Goal: Book appointment/travel/reservation

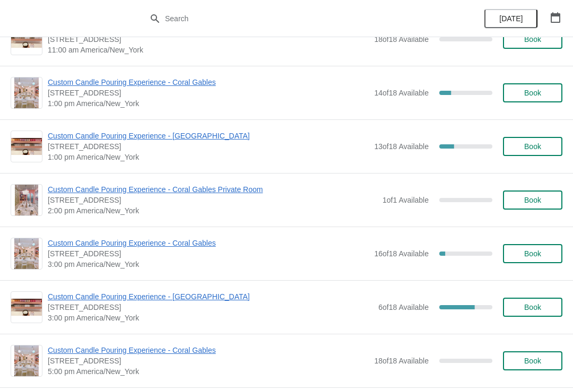
scroll to position [194, 0]
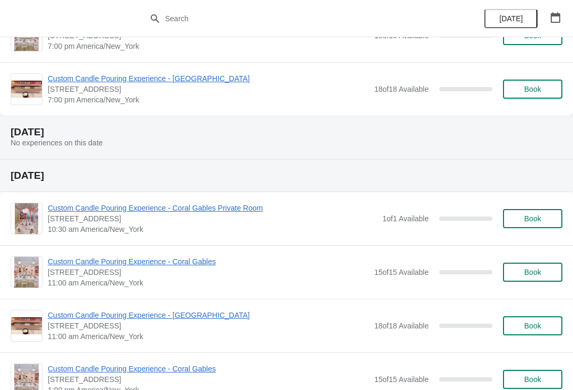
scroll to position [687, 0]
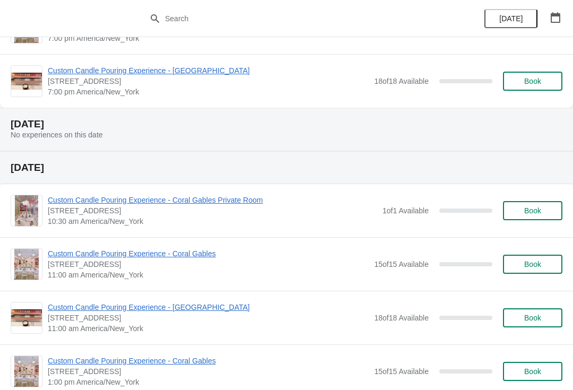
click at [522, 273] on button "Book" at bounding box center [532, 264] width 59 height 19
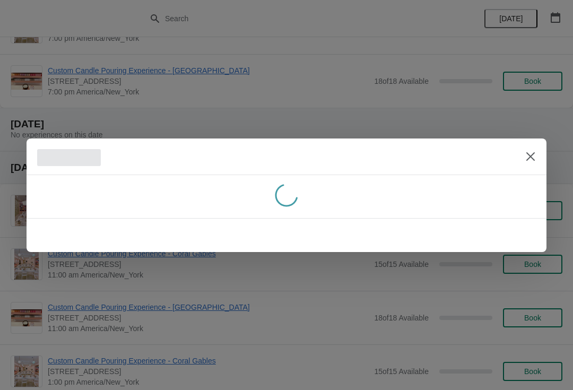
click at [526, 260] on div at bounding box center [286, 195] width 573 height 390
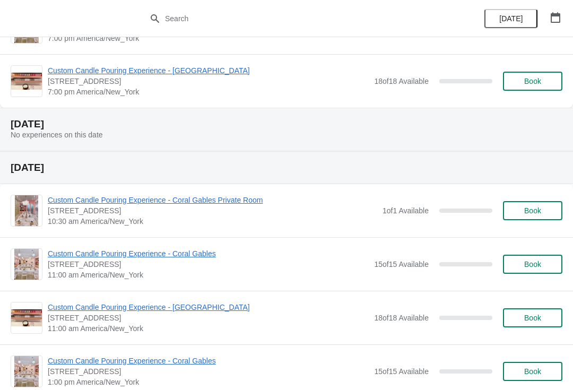
click at [520, 265] on span "Book" at bounding box center [533, 264] width 40 height 8
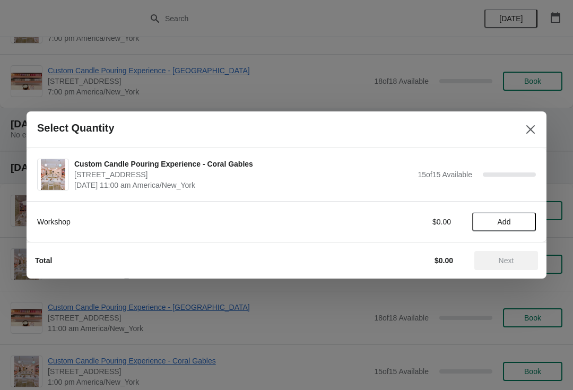
click at [499, 226] on span "Add" at bounding box center [504, 222] width 13 height 8
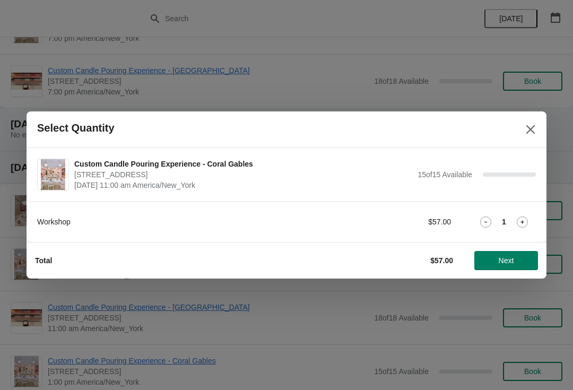
click at [504, 224] on strong "1" at bounding box center [504, 222] width 4 height 11
click at [520, 221] on icon at bounding box center [522, 222] width 11 height 11
click at [502, 261] on span "Next" at bounding box center [506, 260] width 15 height 8
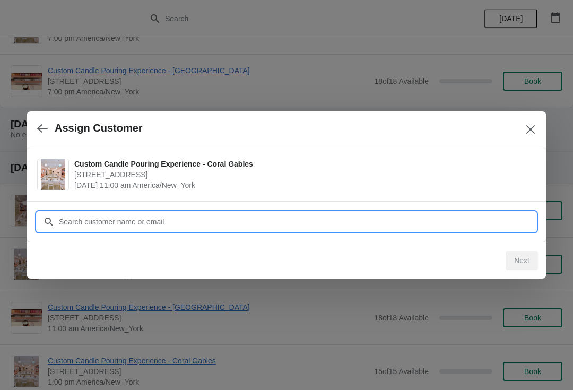
click at [284, 226] on input "Customer" at bounding box center [297, 221] width 478 height 19
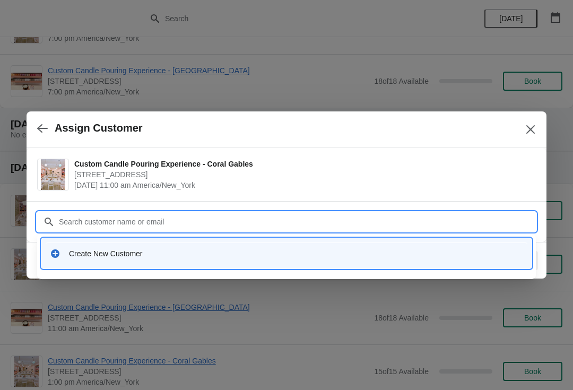
click at [77, 261] on div "Create New Customer" at bounding box center [287, 254] width 482 height 22
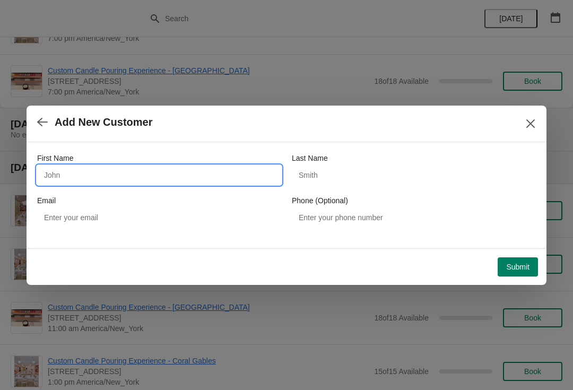
click at [64, 175] on input "First Name" at bounding box center [159, 175] width 244 height 19
type input "M"
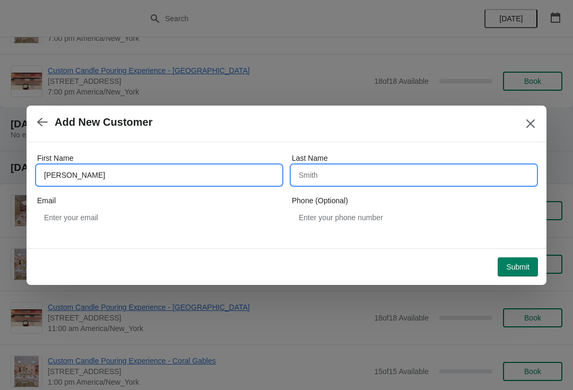
click at [321, 184] on input "Last Name" at bounding box center [414, 175] width 244 height 19
click at [209, 180] on input "Sonya" at bounding box center [159, 175] width 244 height 19
click at [263, 182] on input "Sonya" at bounding box center [159, 175] width 244 height 19
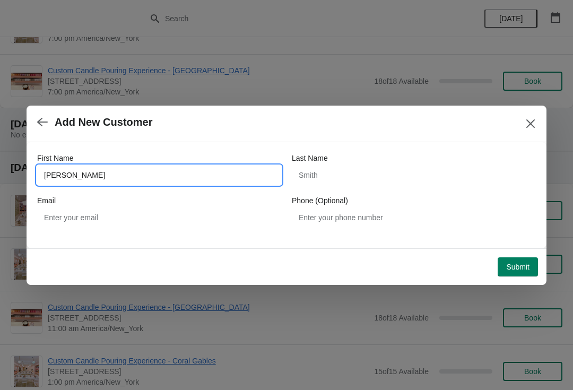
type input "Sonia"
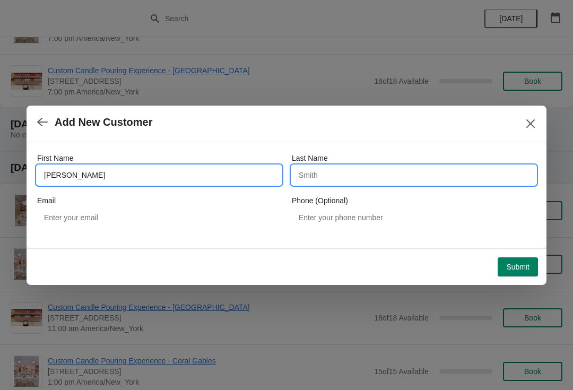
click at [394, 174] on input "Last Name" at bounding box center [414, 175] width 244 height 19
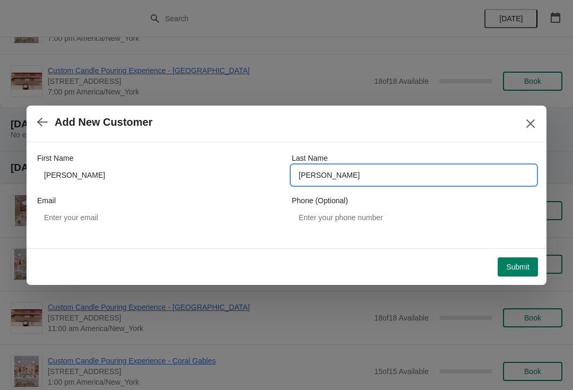
type input "Morante"
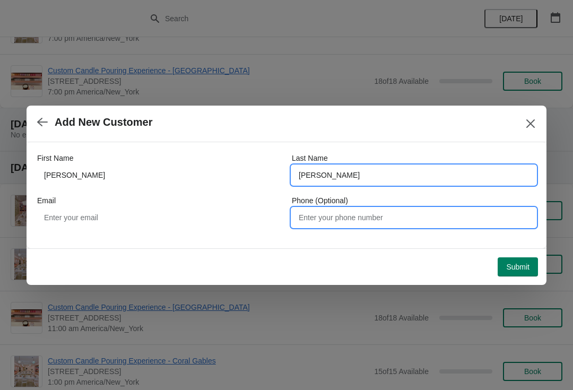
click at [377, 225] on input "Phone (Optional)" at bounding box center [414, 217] width 244 height 19
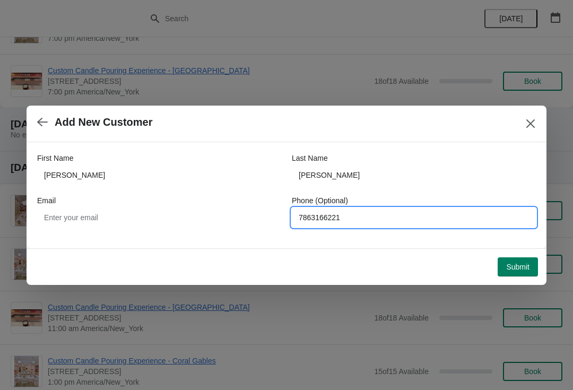
type input "7863166221"
click at [522, 264] on span "Submit" at bounding box center [518, 267] width 23 height 8
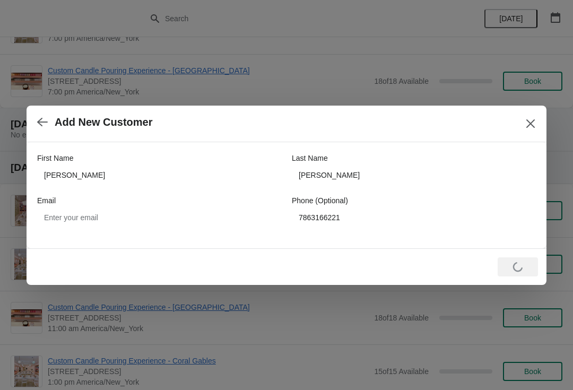
click at [364, 236] on div "First Name Sonia Last Name Morante Email Phone (Optional) 7863166221" at bounding box center [286, 190] width 499 height 96
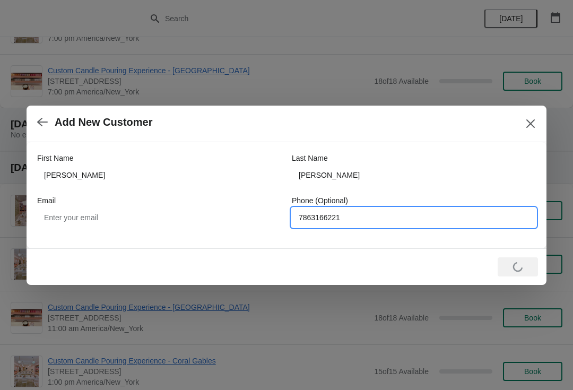
click at [350, 220] on input "7863166221" at bounding box center [414, 217] width 244 height 19
click at [48, 124] on button "button" at bounding box center [42, 122] width 19 height 21
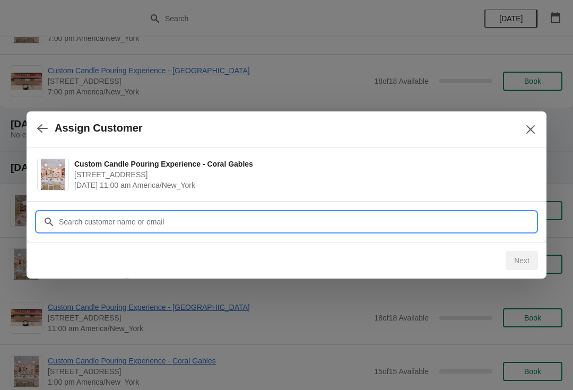
click at [130, 216] on input "Customer" at bounding box center [297, 221] width 478 height 19
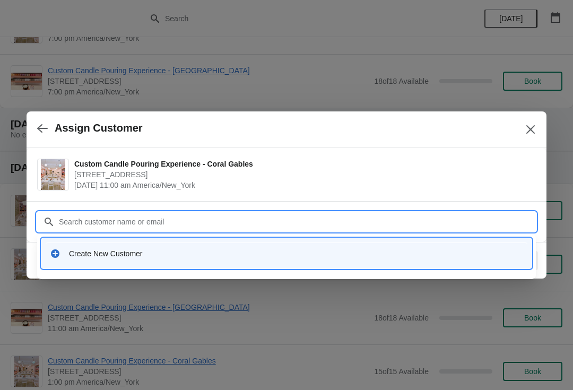
click at [87, 260] on div "Create New Customer" at bounding box center [287, 254] width 482 height 22
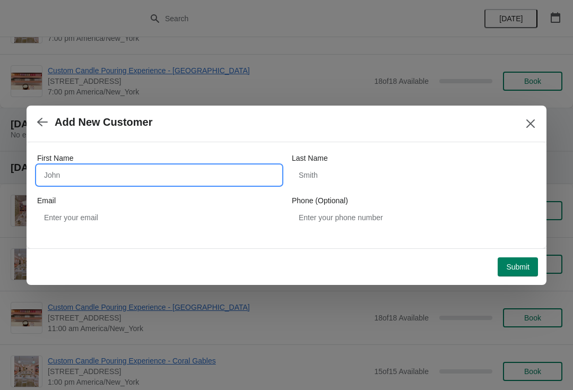
click at [188, 175] on input "First Name" at bounding box center [159, 175] width 244 height 19
type input "Sonia"
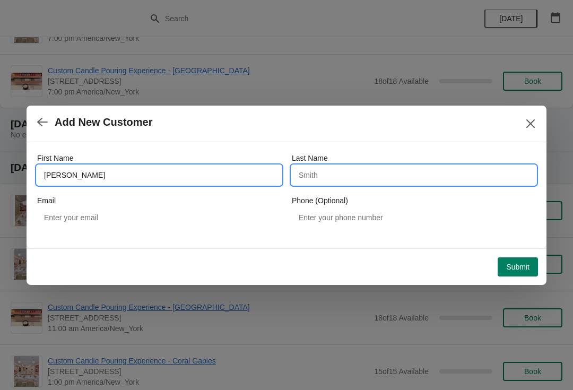
click at [405, 174] on input "Last Name" at bounding box center [414, 175] width 244 height 19
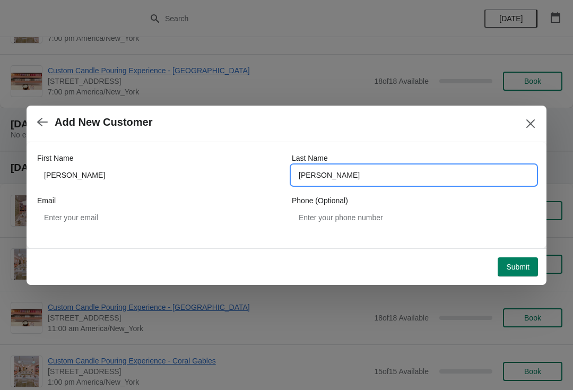
type input "Morante"
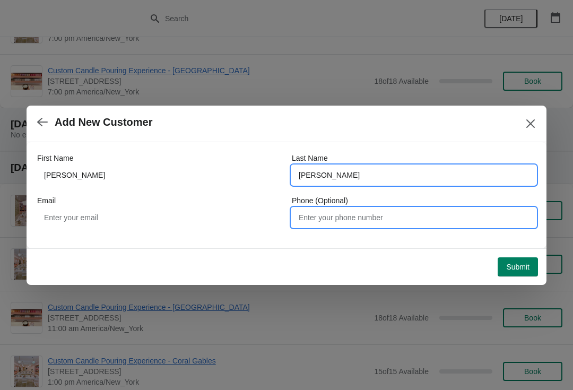
click at [386, 223] on input "Phone (Optional)" at bounding box center [414, 217] width 244 height 19
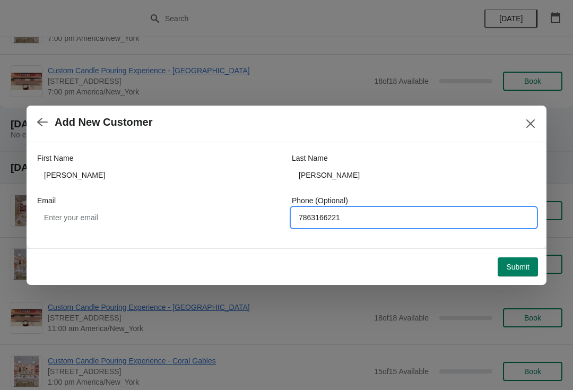
type input "7863166221"
click at [511, 258] on button "Submit" at bounding box center [518, 267] width 40 height 19
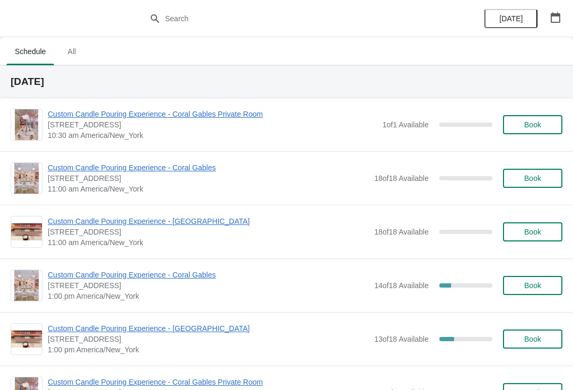
click at [536, 170] on button "Book" at bounding box center [532, 178] width 59 height 19
